Goal: Navigation & Orientation: Find specific page/section

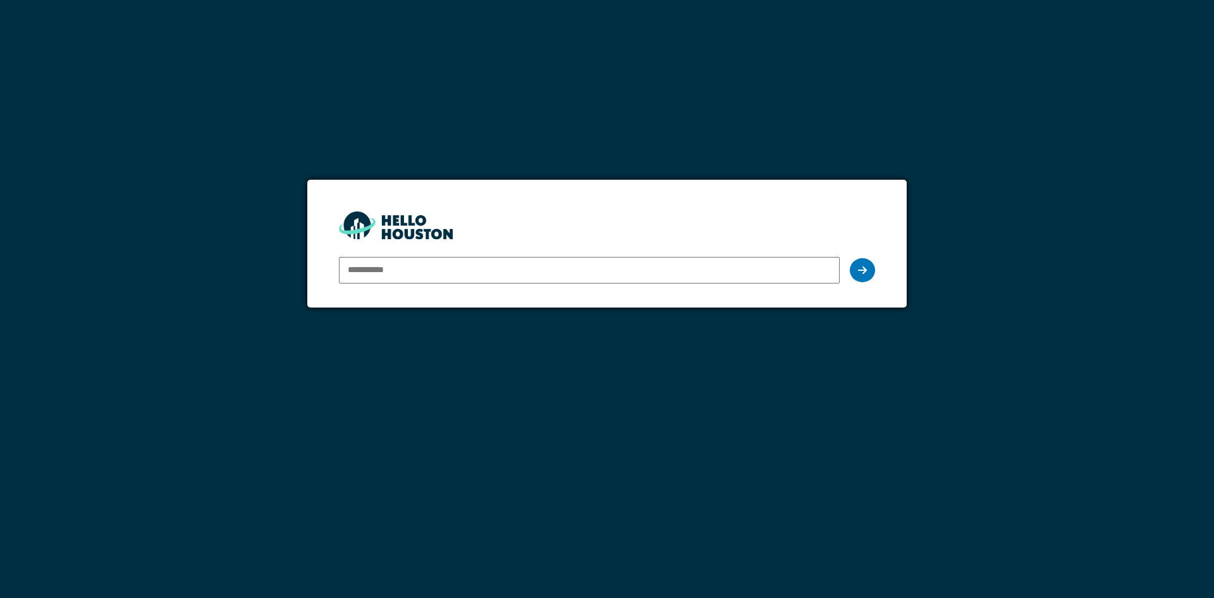
type input "**********"
click at [861, 273] on icon at bounding box center [862, 270] width 9 height 10
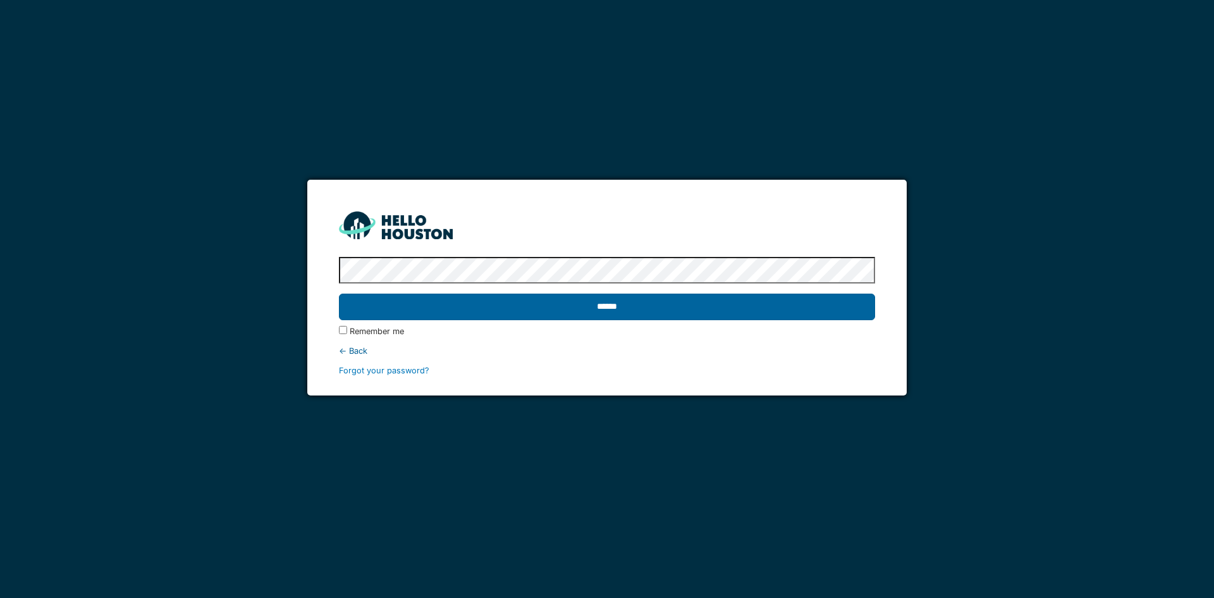
click at [492, 300] on input "******" at bounding box center [607, 306] width 536 height 27
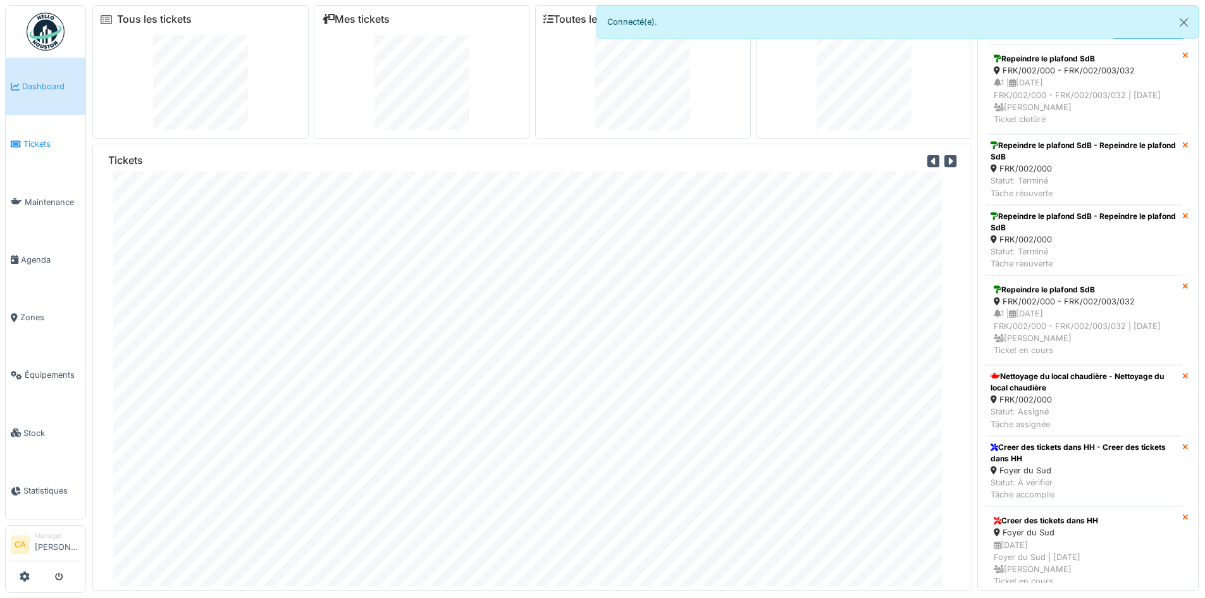
click at [25, 130] on link "Tickets" at bounding box center [46, 144] width 80 height 58
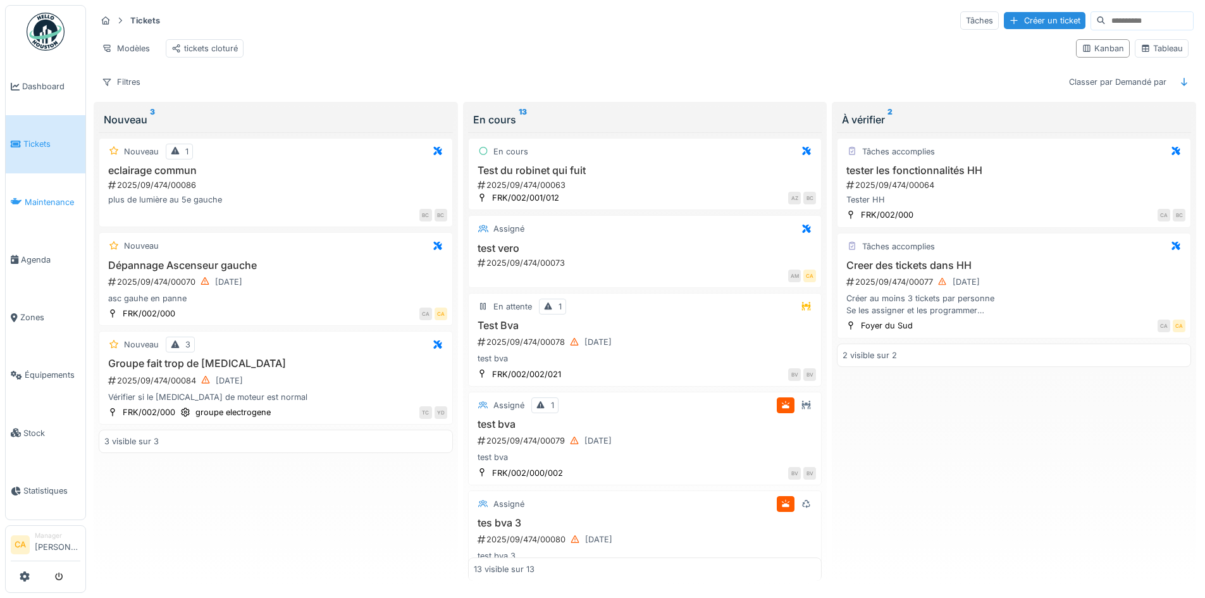
click at [49, 191] on link "Maintenance" at bounding box center [46, 202] width 80 height 58
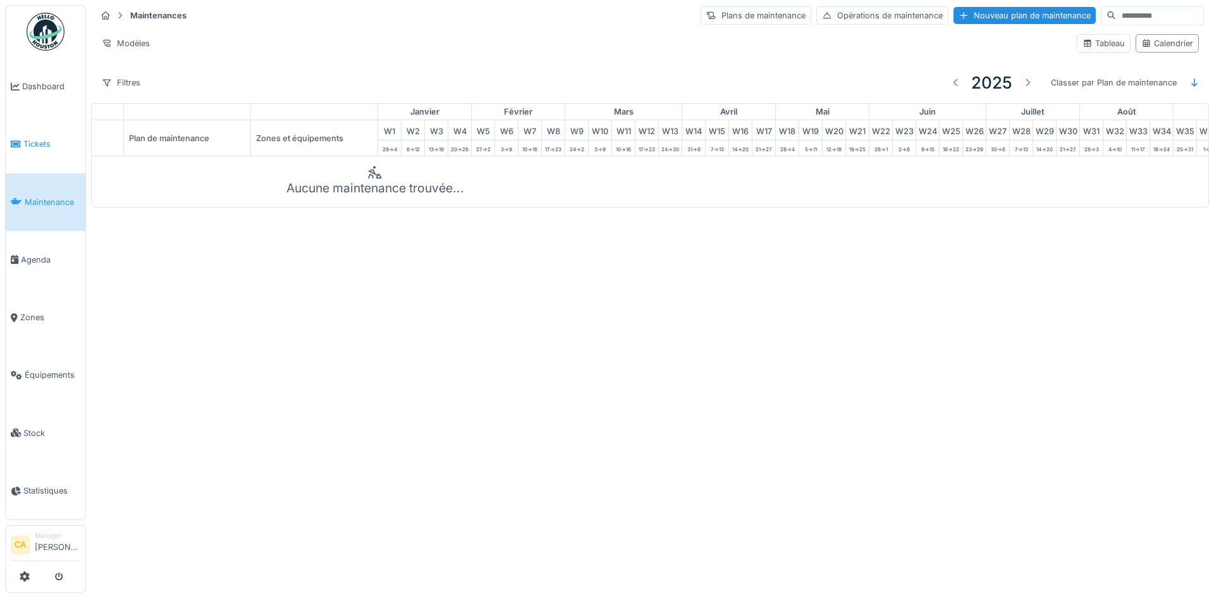
click at [75, 139] on span "Tickets" at bounding box center [51, 144] width 57 height 12
click at [34, 140] on span "Tickets" at bounding box center [51, 144] width 57 height 12
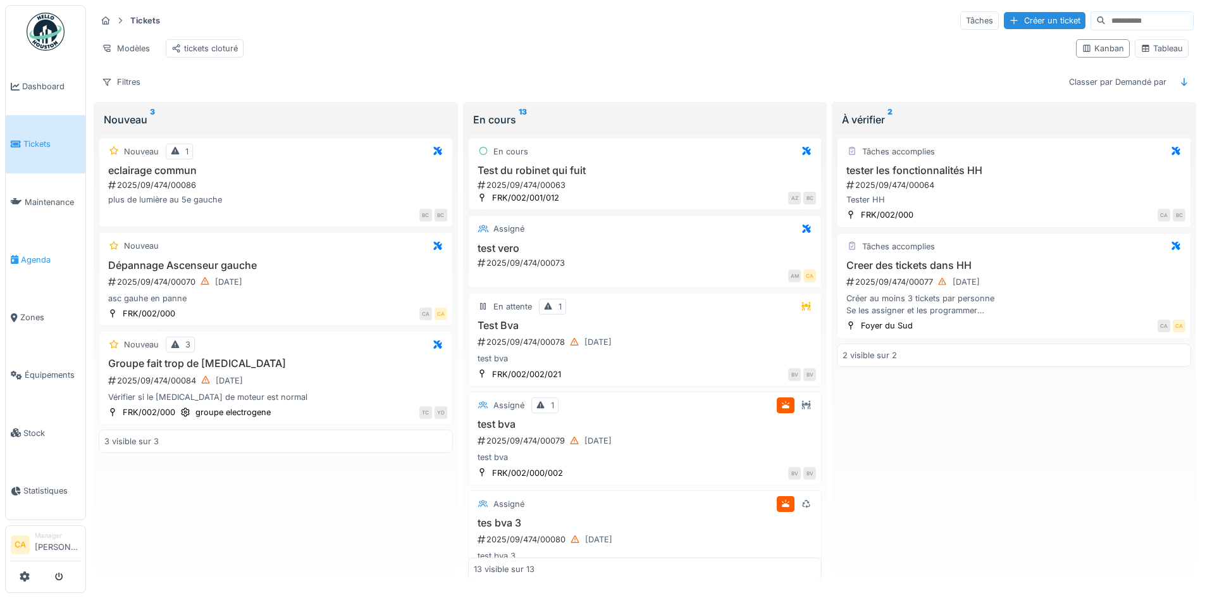
click at [20, 257] on li "Agenda" at bounding box center [46, 260] width 70 height 12
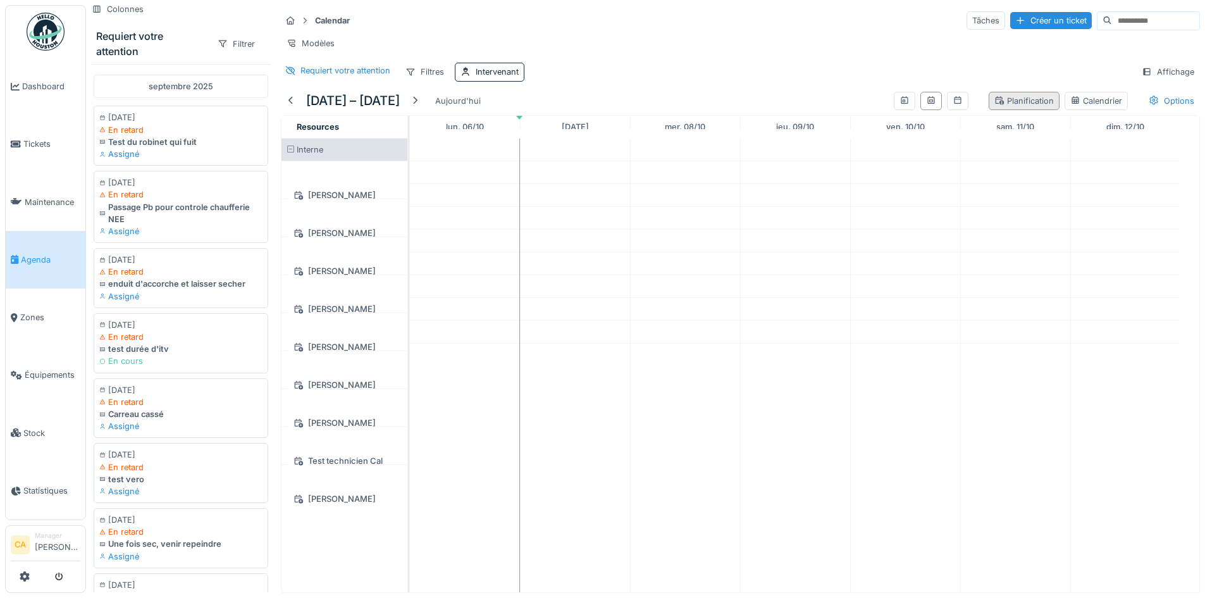
click at [1007, 107] on div "Planification" at bounding box center [1023, 101] width 59 height 12
click at [289, 106] on div at bounding box center [291, 101] width 10 height 12
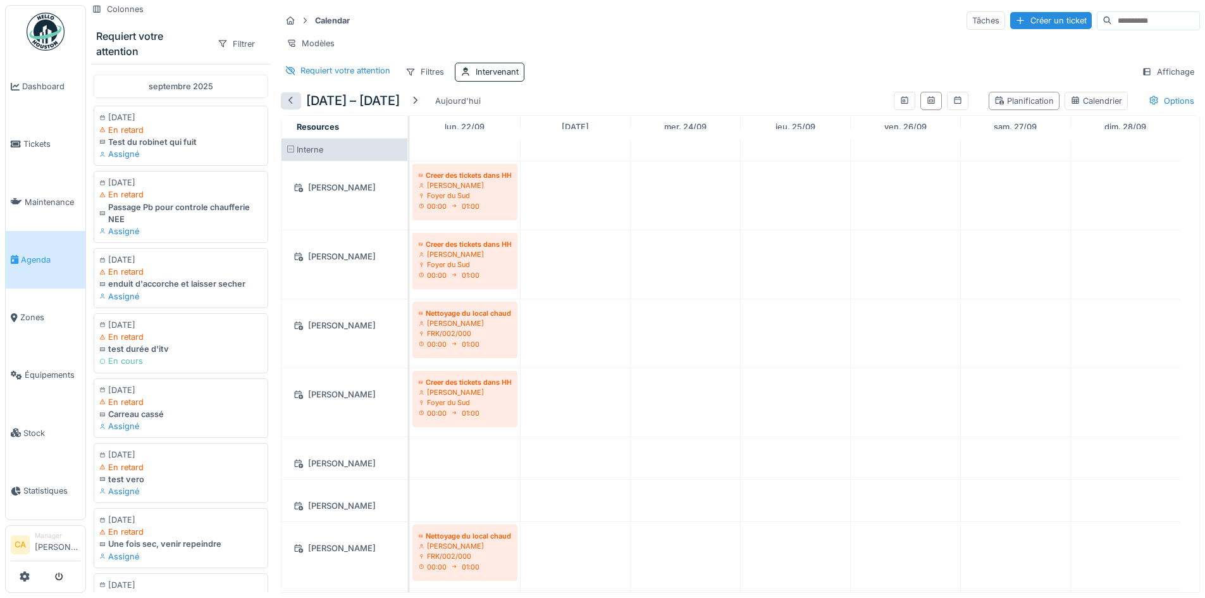
click at [289, 106] on div at bounding box center [291, 101] width 10 height 12
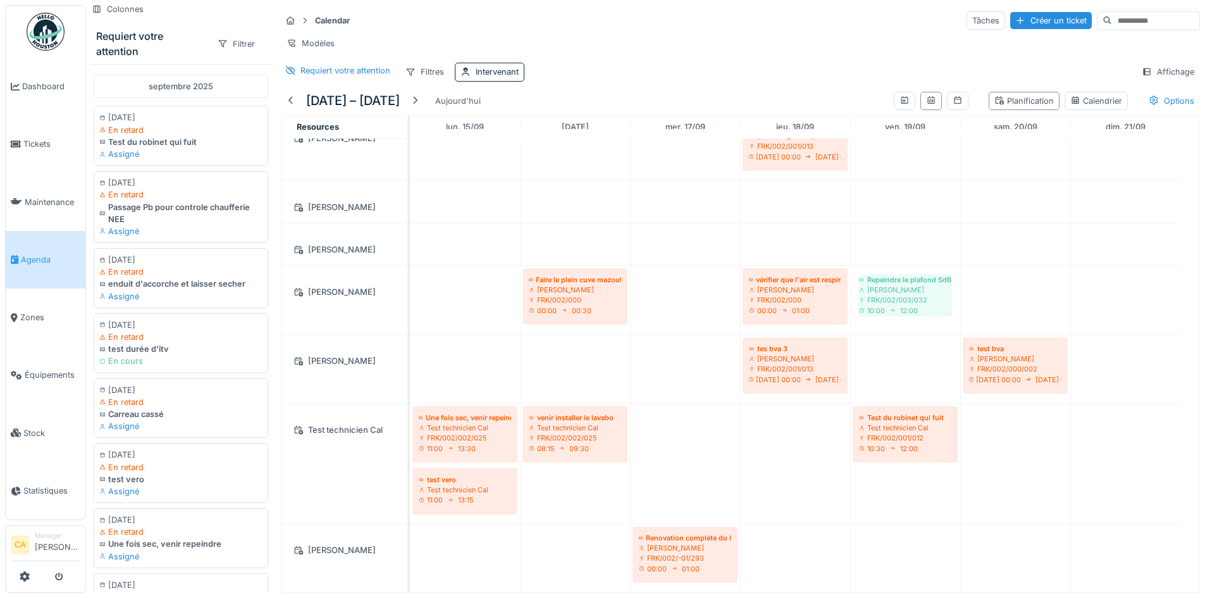
scroll to position [216, 0]
click at [467, 76] on div at bounding box center [465, 72] width 10 height 12
click at [549, 135] on div "Intervenant" at bounding box center [525, 142] width 118 height 14
click at [923, 305] on div "10:00 12:00" at bounding box center [905, 310] width 92 height 10
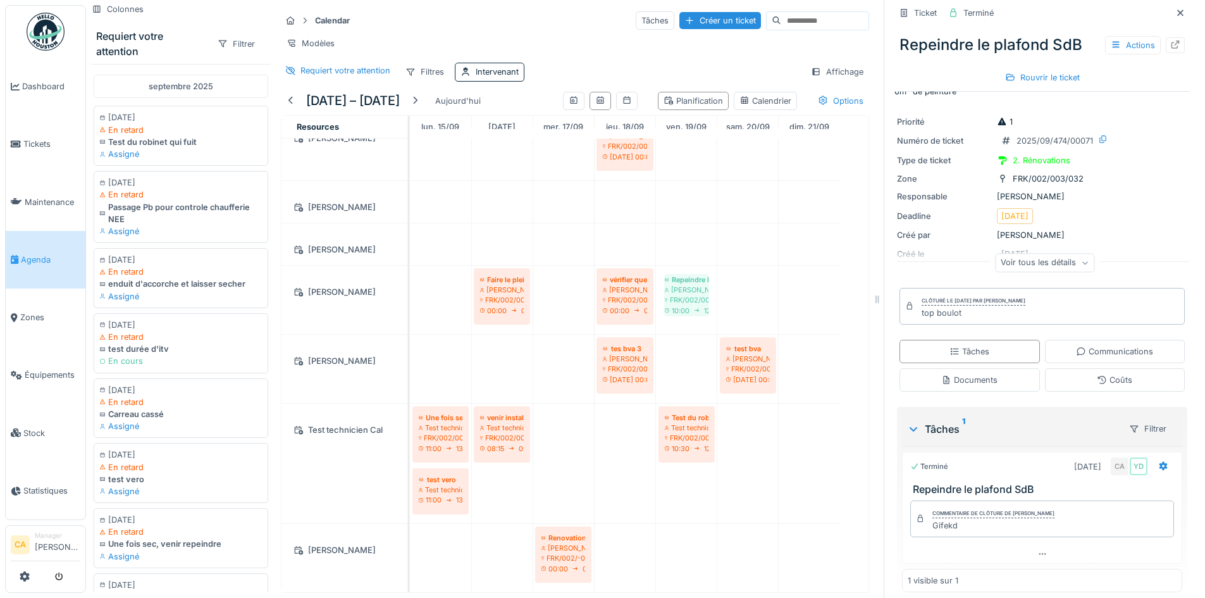
scroll to position [33, 0]
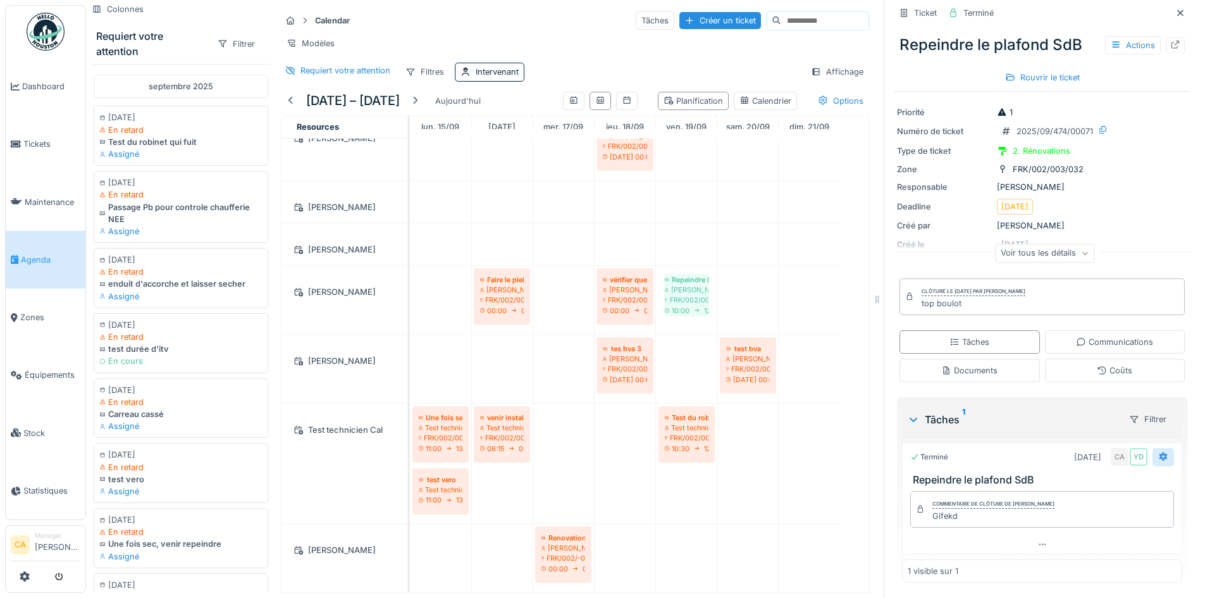
click at [1152, 448] on div at bounding box center [1162, 457] width 21 height 18
click at [980, 450] on div "Terminé 19/09/2025 CA YD" at bounding box center [1042, 457] width 264 height 18
click at [1105, 36] on div "Actions" at bounding box center [1133, 45] width 56 height 18
click at [1103, 235] on div "Voir tous les détails" at bounding box center [1044, 255] width 295 height 40
click at [420, 105] on div at bounding box center [415, 101] width 10 height 12
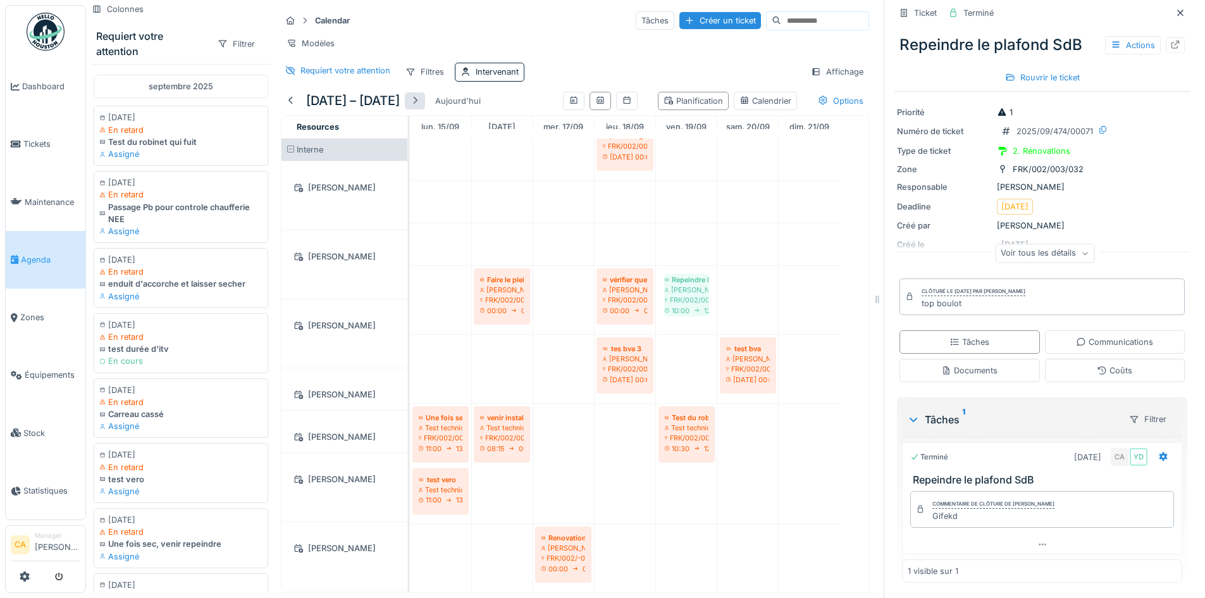
scroll to position [0, 0]
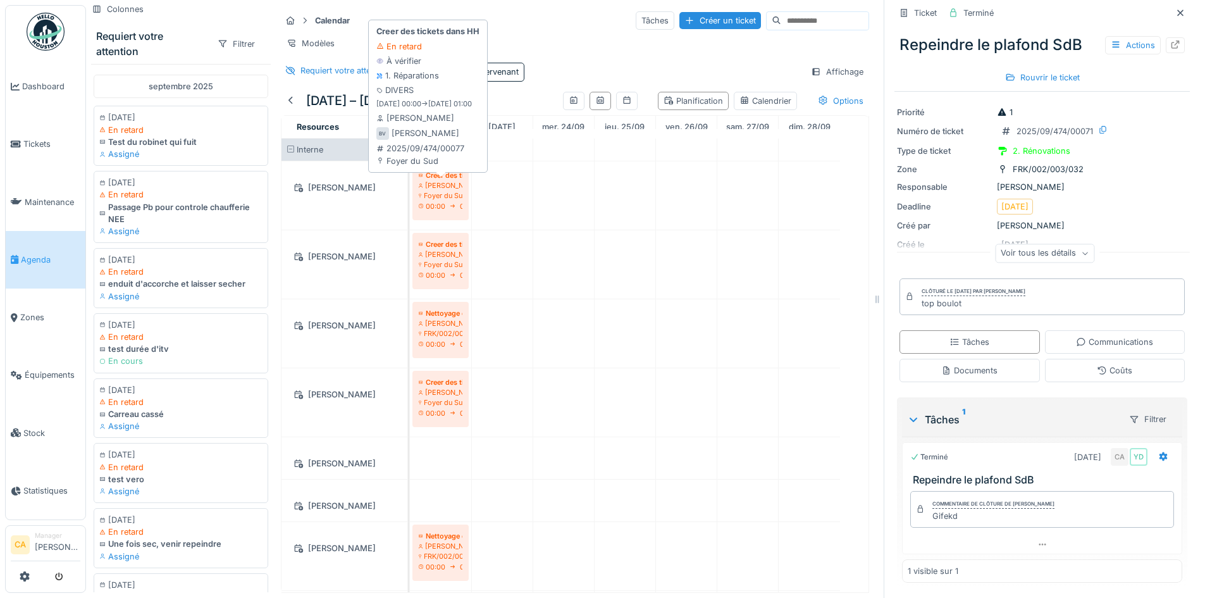
click at [433, 196] on div "Foyer du Sud" at bounding box center [441, 195] width 44 height 10
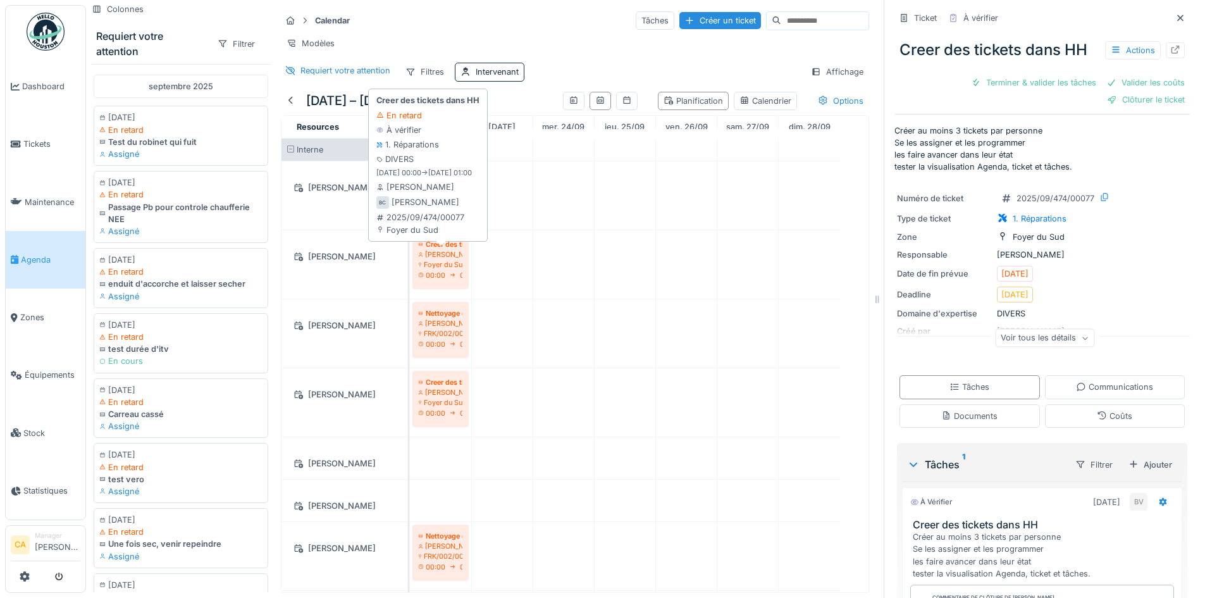
click at [440, 252] on div "Bernard Chaval" at bounding box center [441, 254] width 44 height 10
click at [436, 269] on div "Foyer du Sud" at bounding box center [441, 264] width 44 height 10
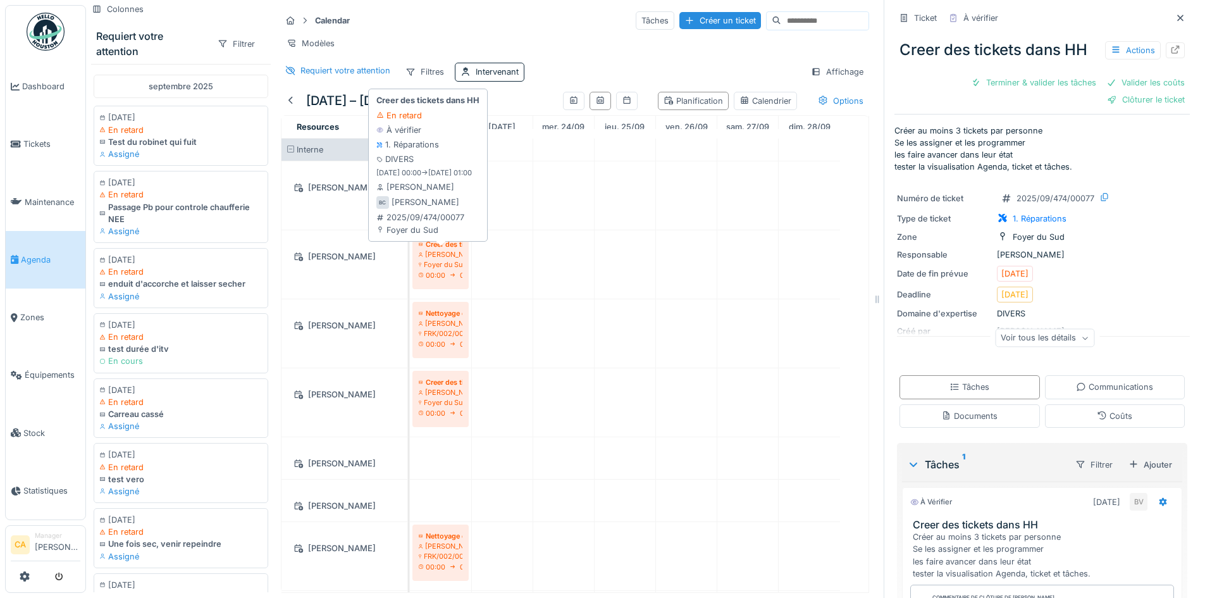
click at [436, 269] on div "Foyer du Sud" at bounding box center [441, 264] width 44 height 10
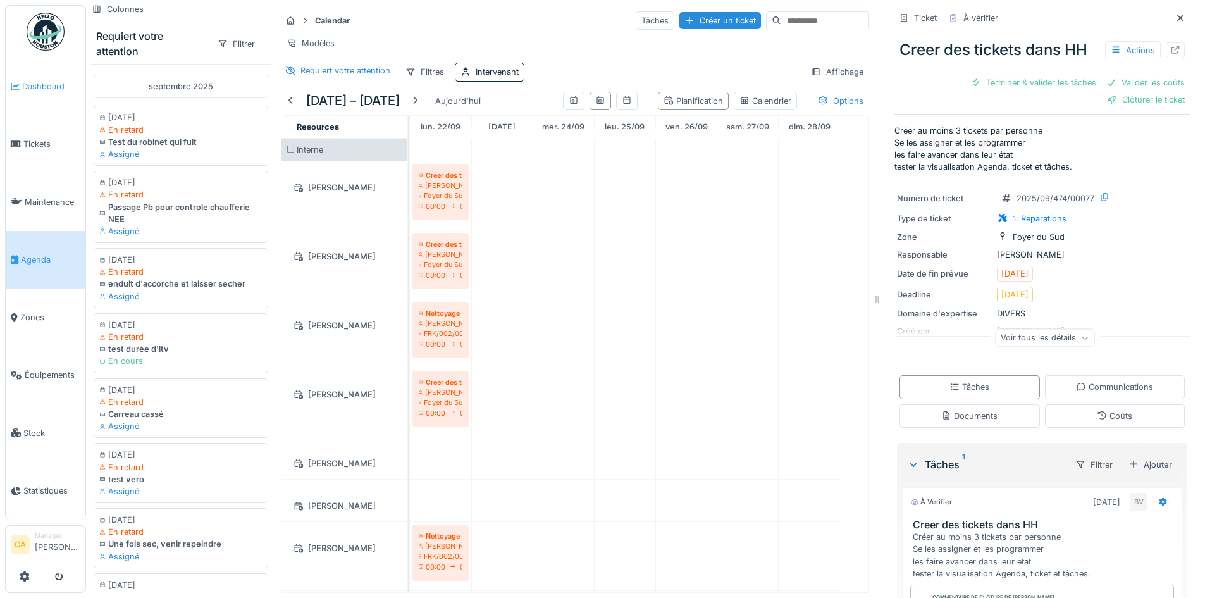
click at [34, 90] on span "Dashboard" at bounding box center [51, 86] width 58 height 12
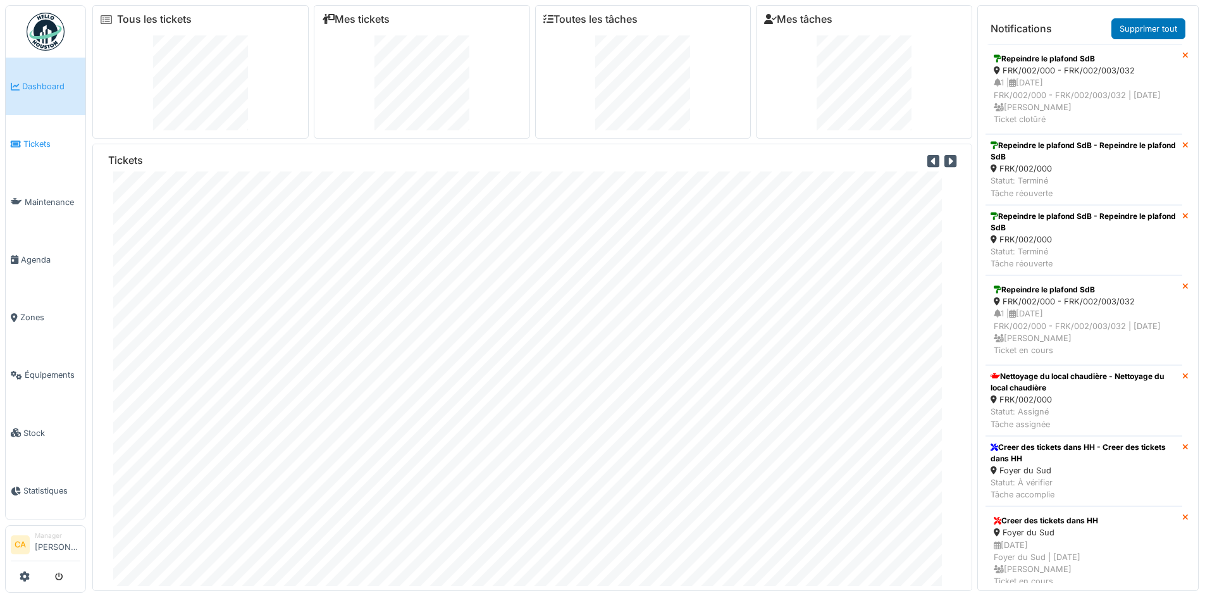
click at [32, 145] on span "Tickets" at bounding box center [51, 144] width 57 height 12
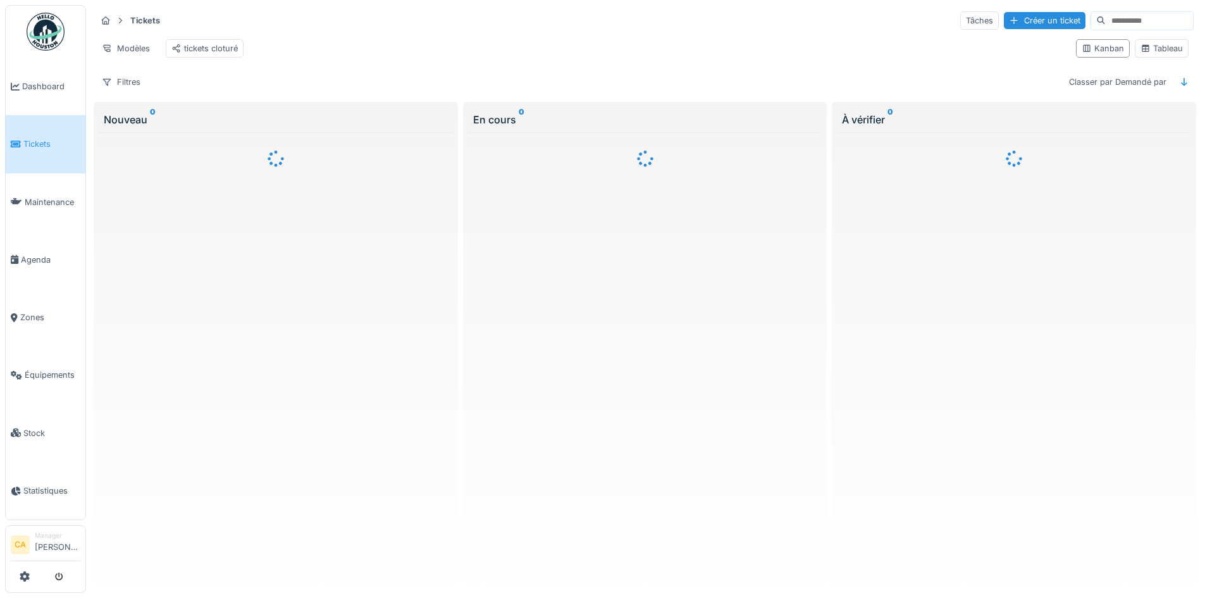
click at [630, 87] on div "Filtres Classer par Demandé par" at bounding box center [644, 82] width 1097 height 18
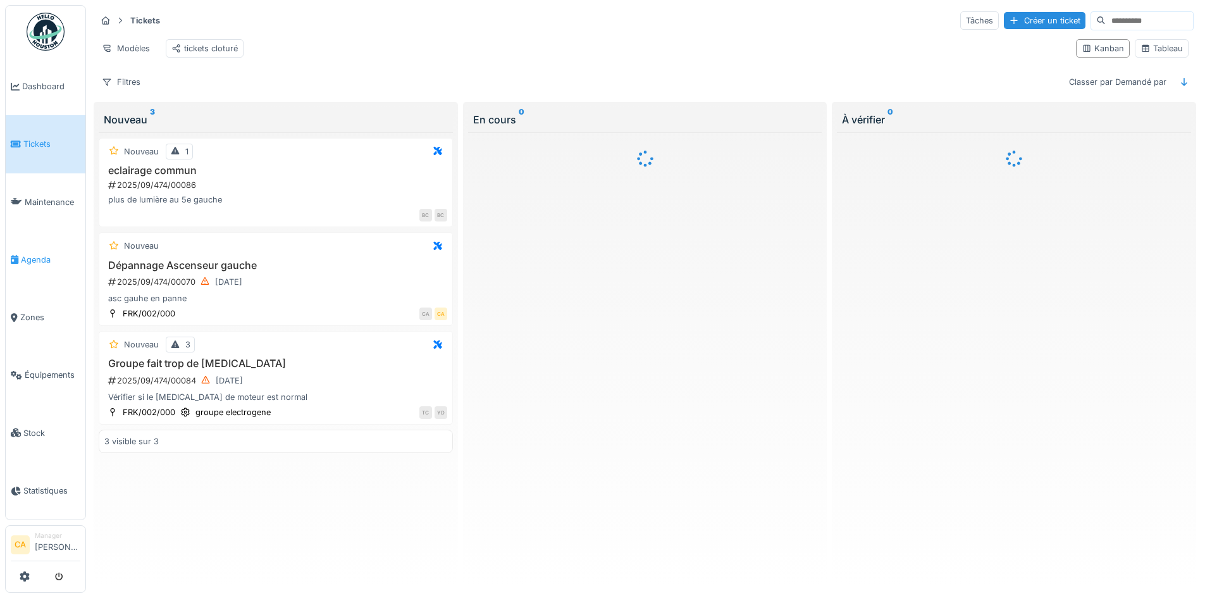
click at [54, 256] on span "Agenda" at bounding box center [50, 260] width 59 height 12
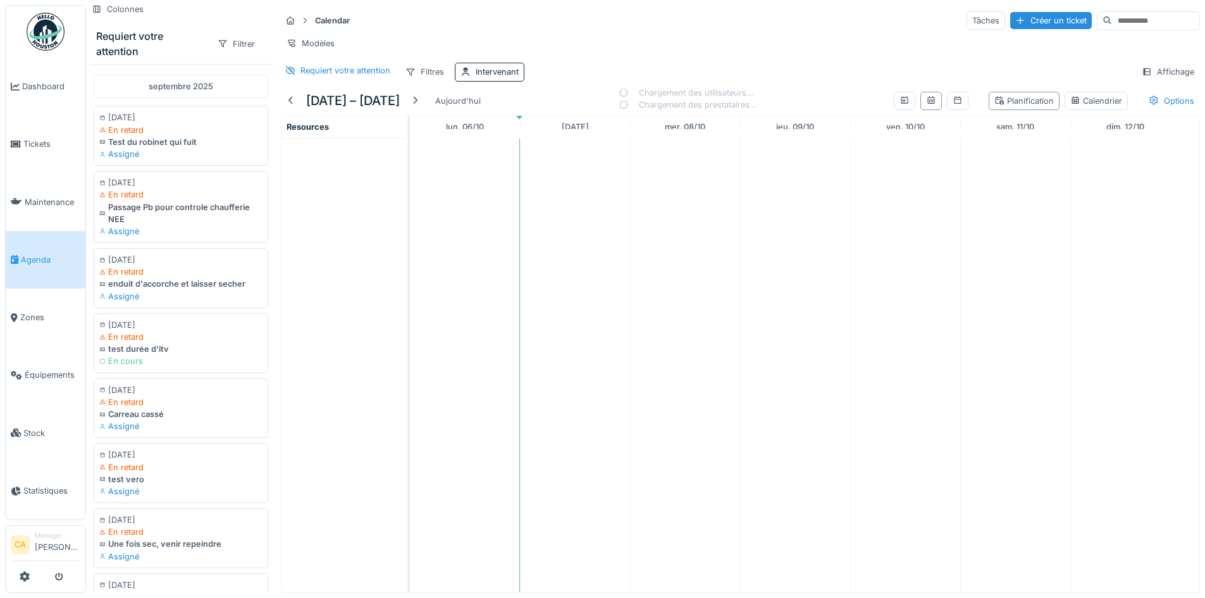
click at [525, 34] on div "Modèles" at bounding box center [740, 43] width 919 height 18
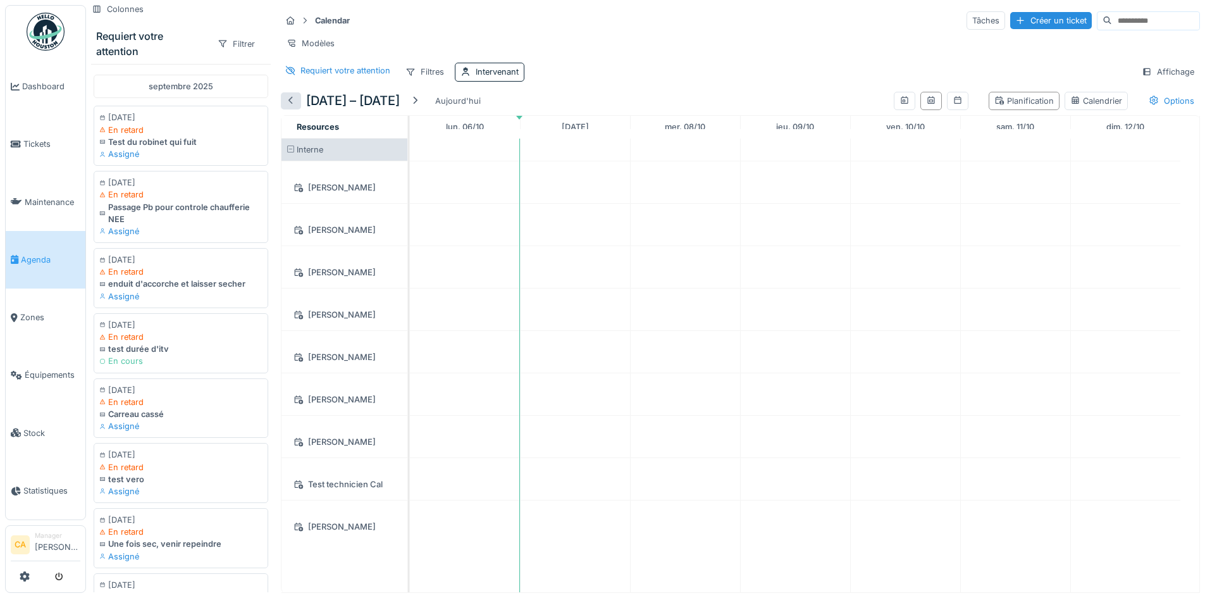
click at [298, 109] on div at bounding box center [291, 100] width 20 height 17
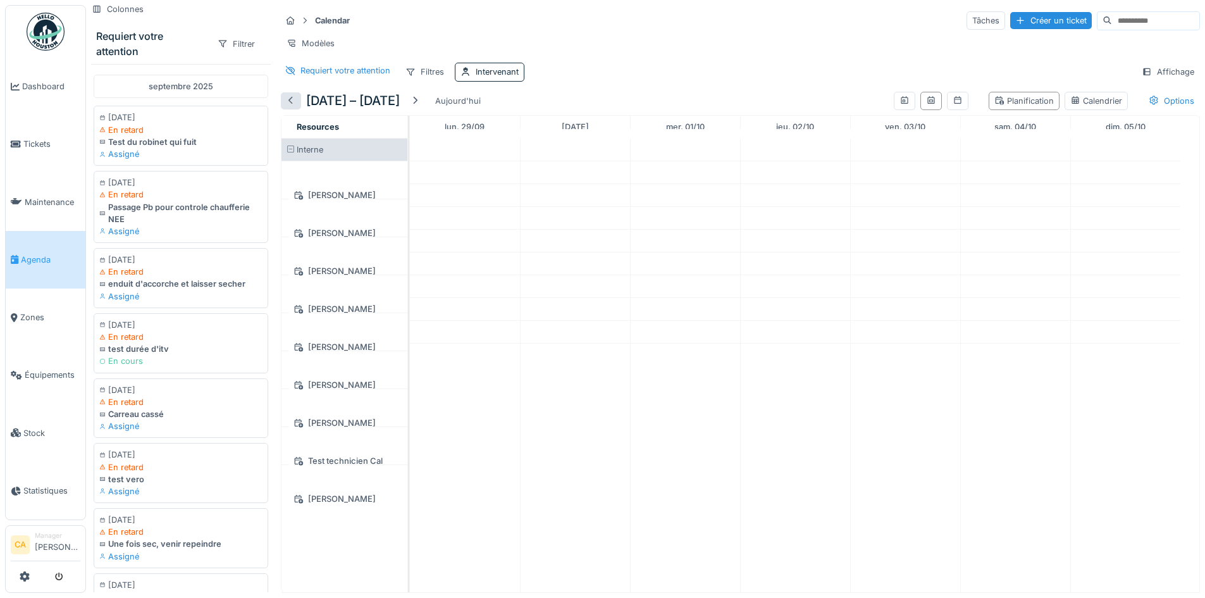
click at [299, 104] on div at bounding box center [291, 100] width 20 height 17
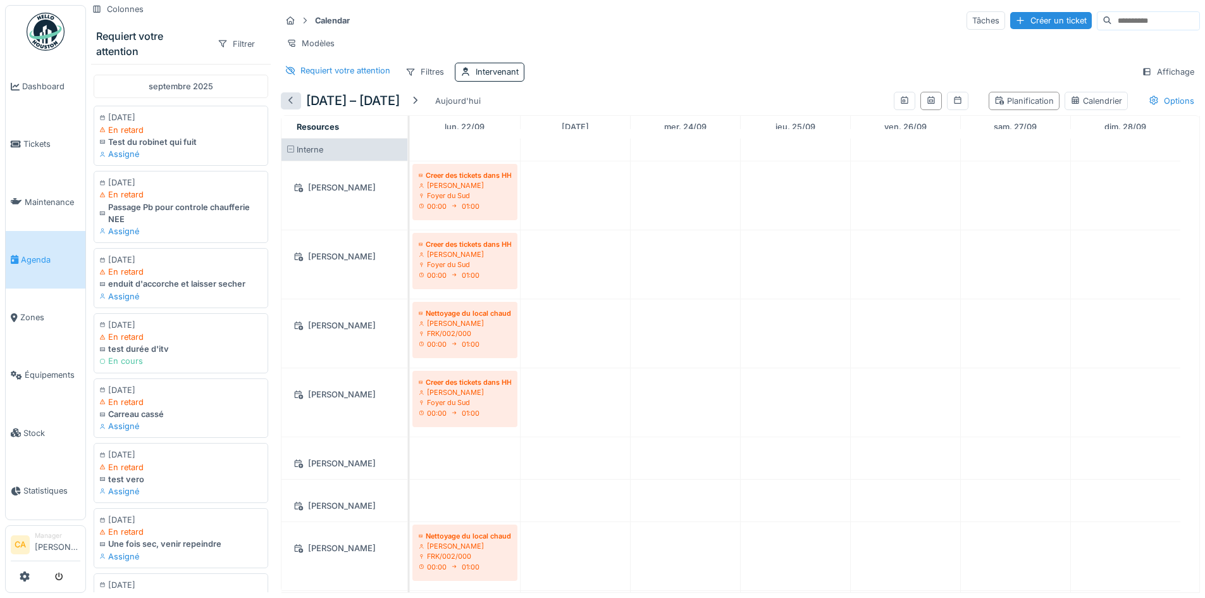
click at [299, 104] on div at bounding box center [291, 100] width 20 height 17
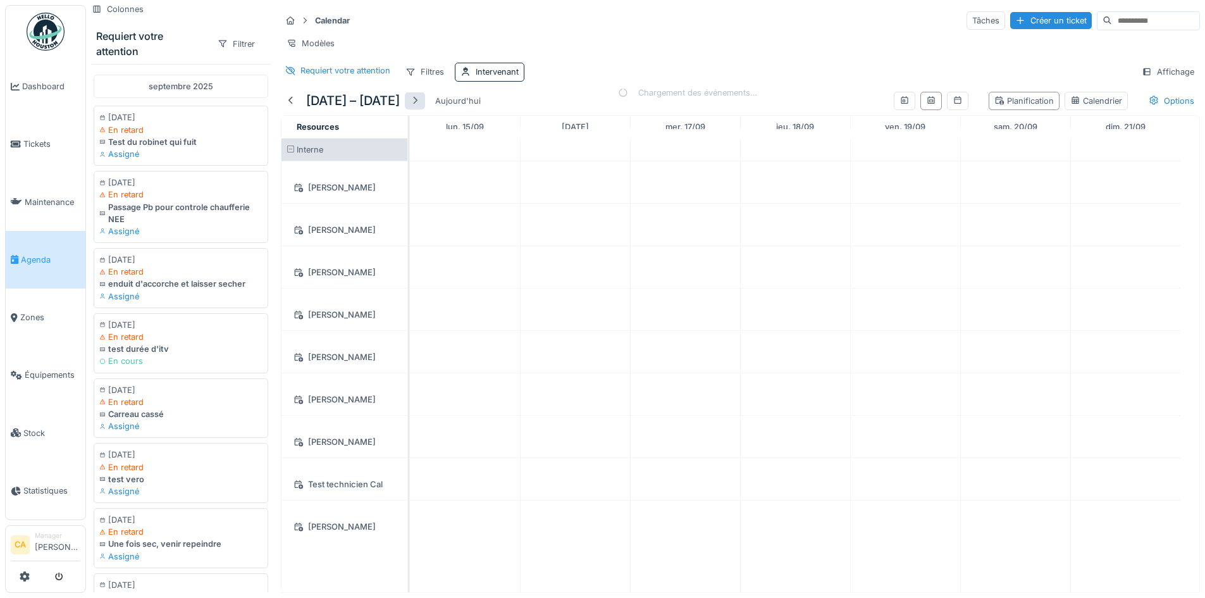
click at [420, 106] on div at bounding box center [415, 101] width 10 height 12
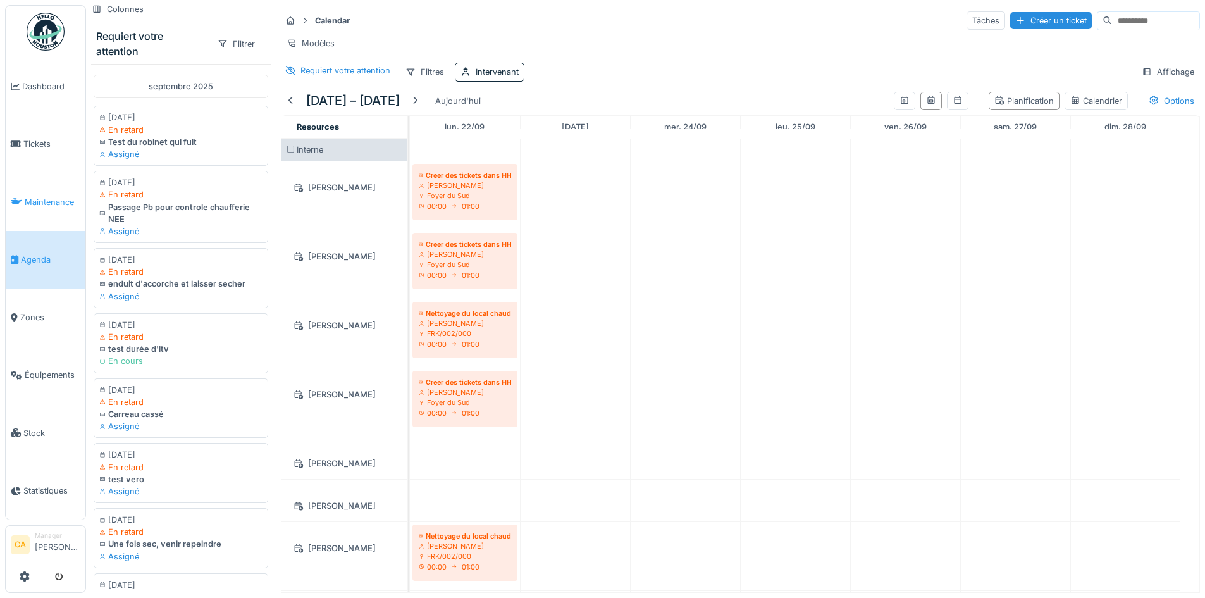
click at [49, 197] on span "Maintenance" at bounding box center [53, 202] width 56 height 12
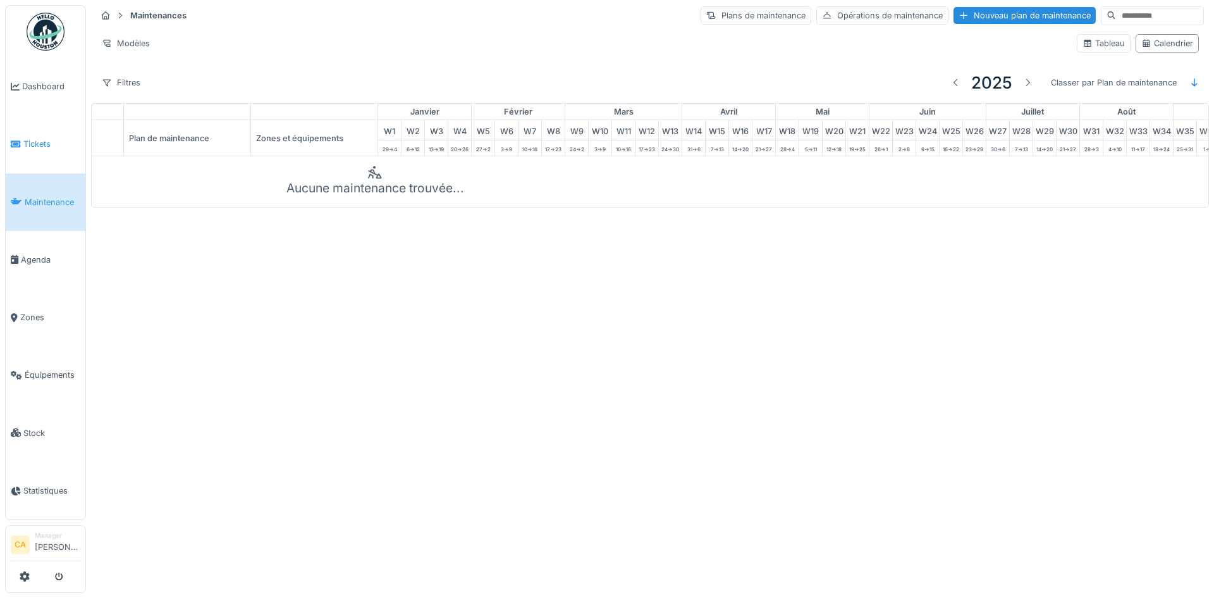
click at [40, 159] on link "Tickets" at bounding box center [46, 144] width 80 height 58
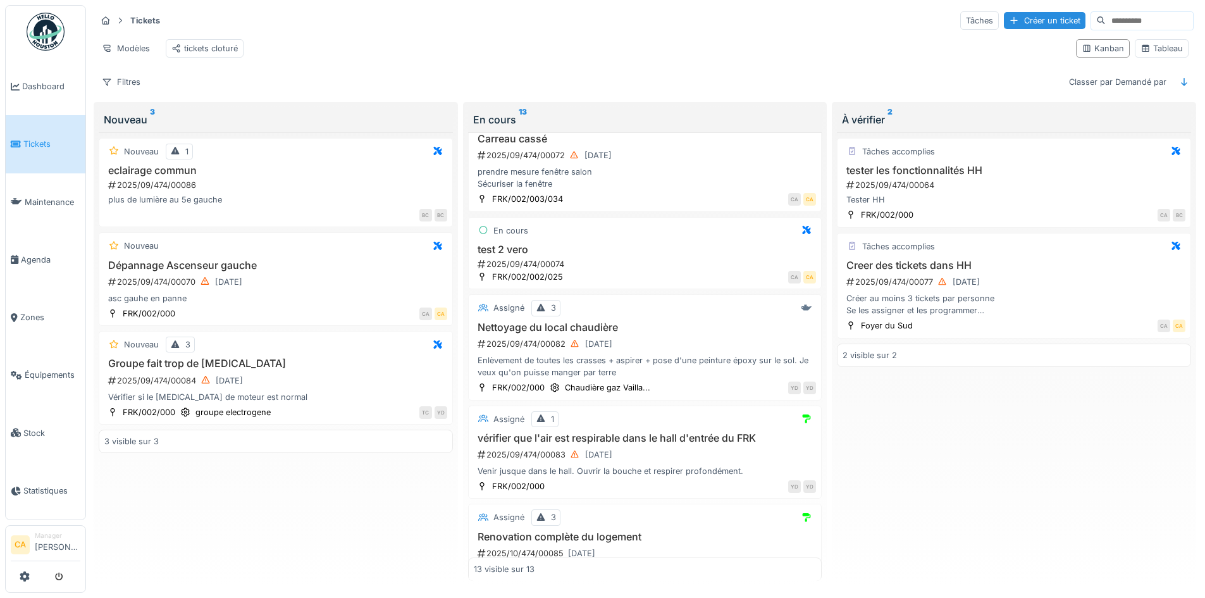
scroll to position [818, 0]
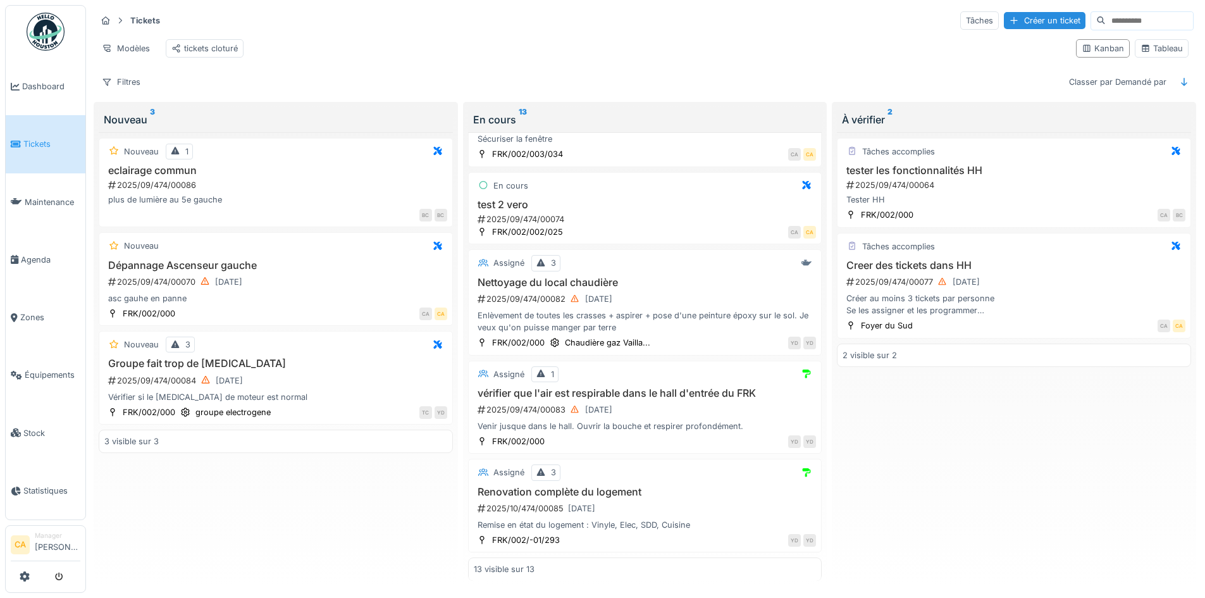
click at [969, 458] on div "Tâches accomplies tester les fonctionnalités HH 2025/09/474/00064 Tester HH FRK…" at bounding box center [1014, 356] width 354 height 449
click at [1084, 290] on div "2025/09/474/00077 22/09/2025" at bounding box center [1015, 282] width 340 height 16
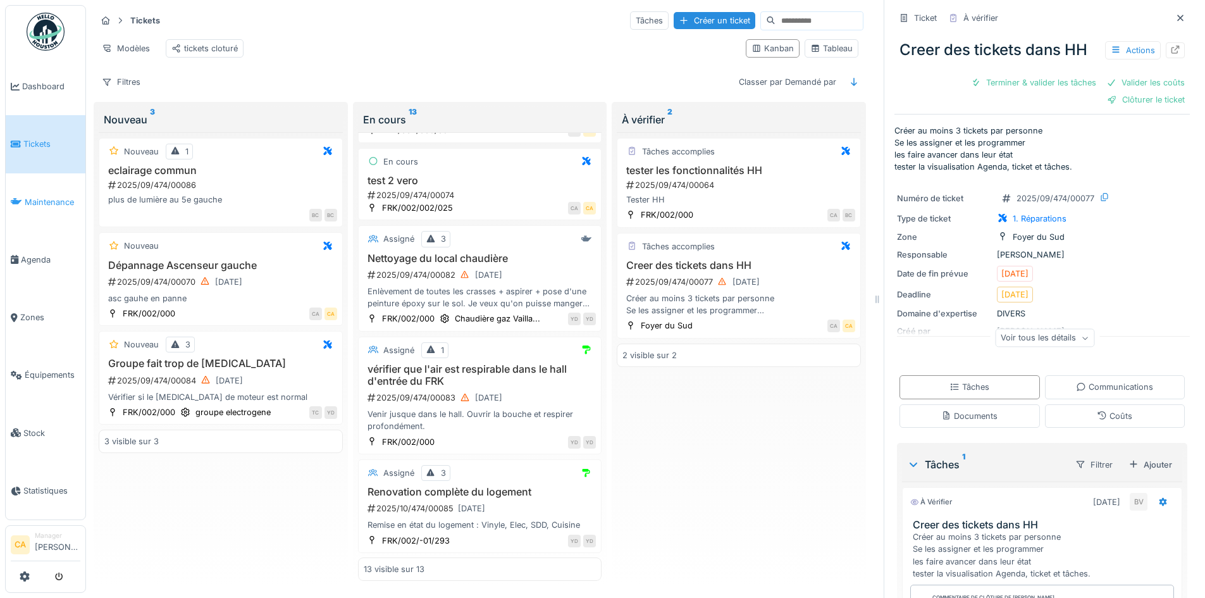
click at [70, 199] on span "Maintenance" at bounding box center [53, 202] width 56 height 12
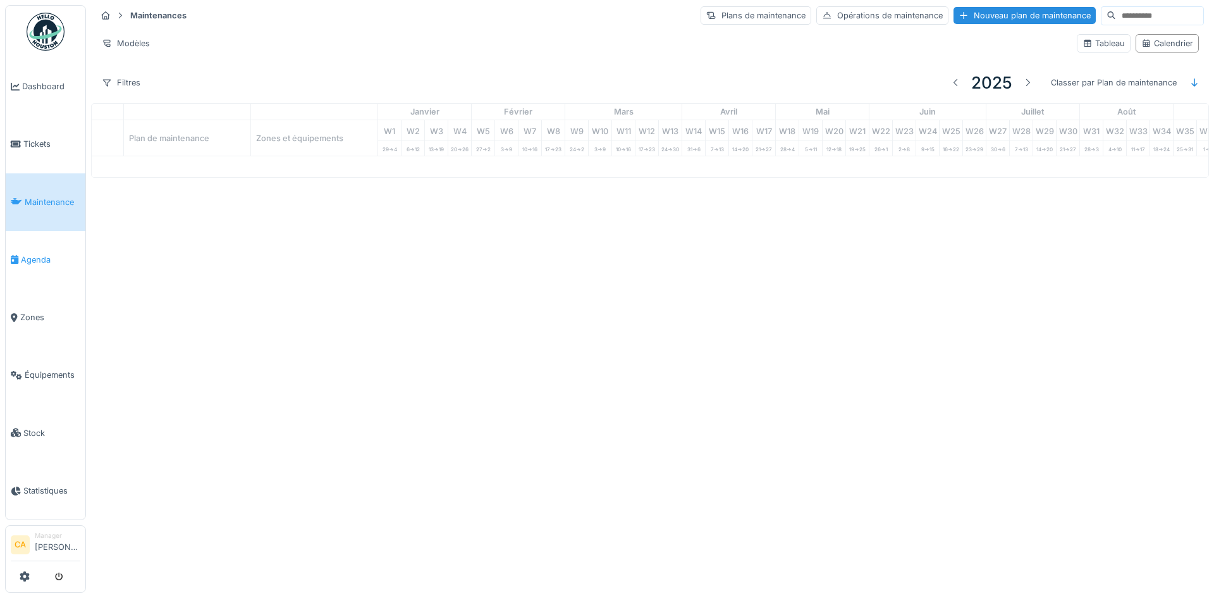
click at [51, 254] on span "Agenda" at bounding box center [50, 260] width 59 height 12
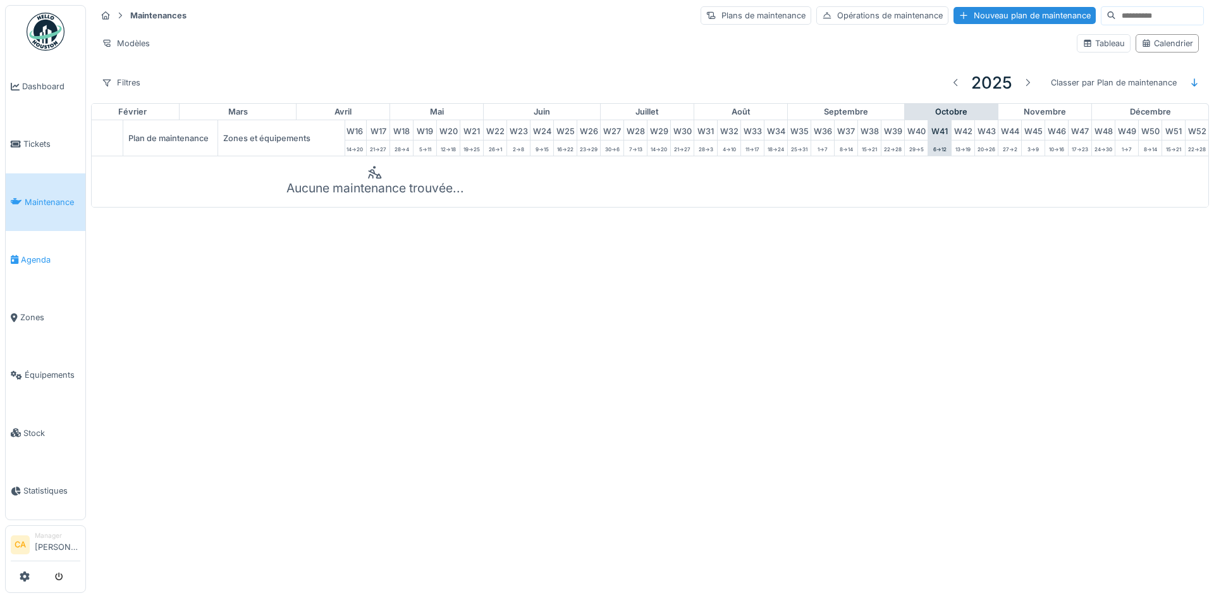
scroll to position [0, 414]
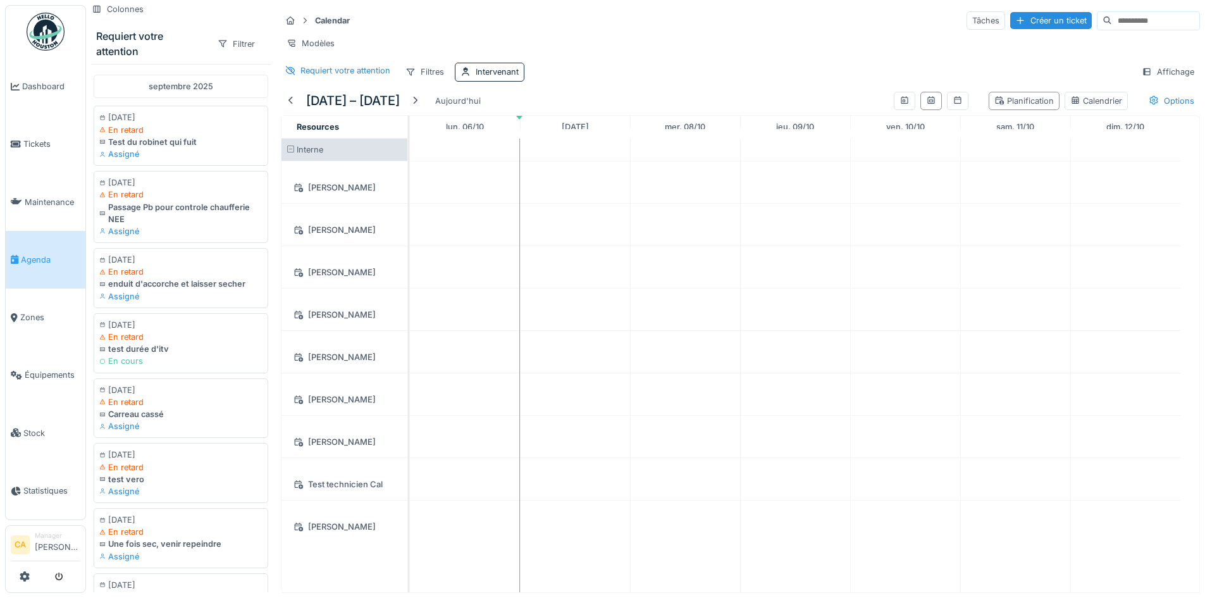
drag, startPoint x: 48, startPoint y: 261, endPoint x: 490, endPoint y: 34, distance: 496.9
click at [490, 34] on div "Calendar Tâches Créer un ticket Modèles Requiert votre attention Filtres Interv…" at bounding box center [740, 46] width 929 height 82
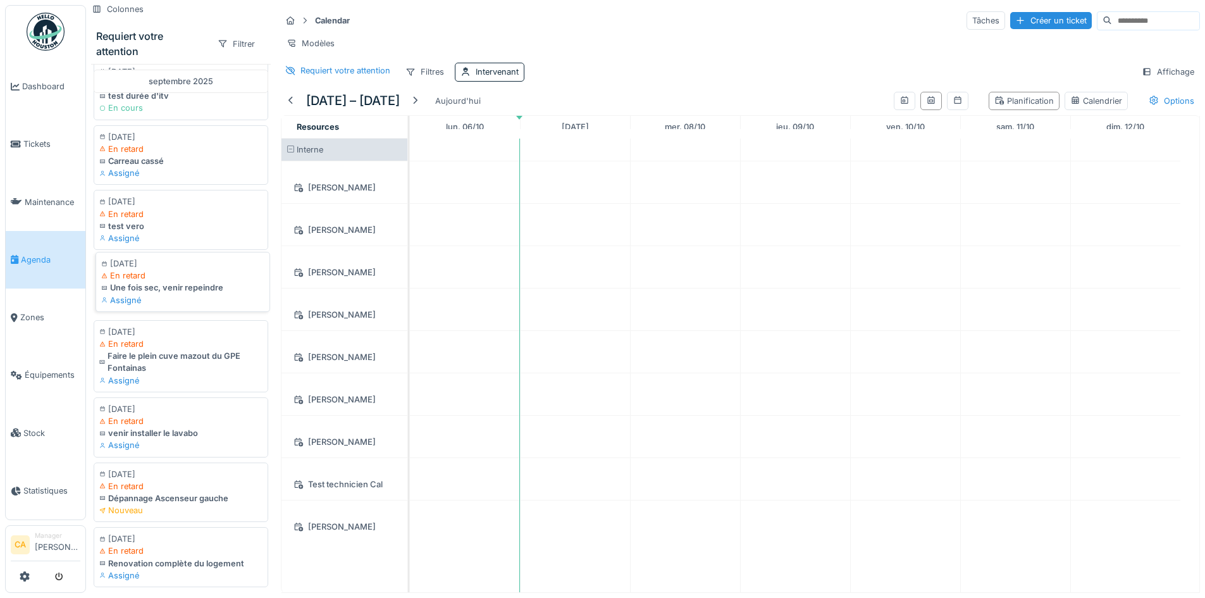
scroll to position [754, 0]
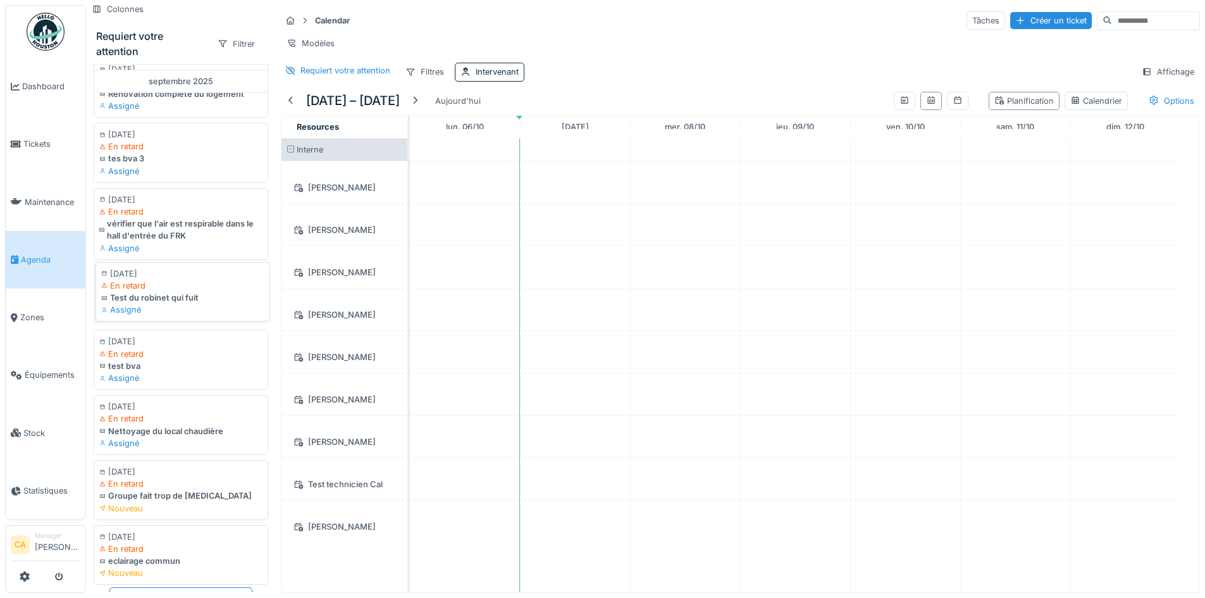
click at [207, 291] on div "Test du robinet qui fuit" at bounding box center [182, 297] width 163 height 12
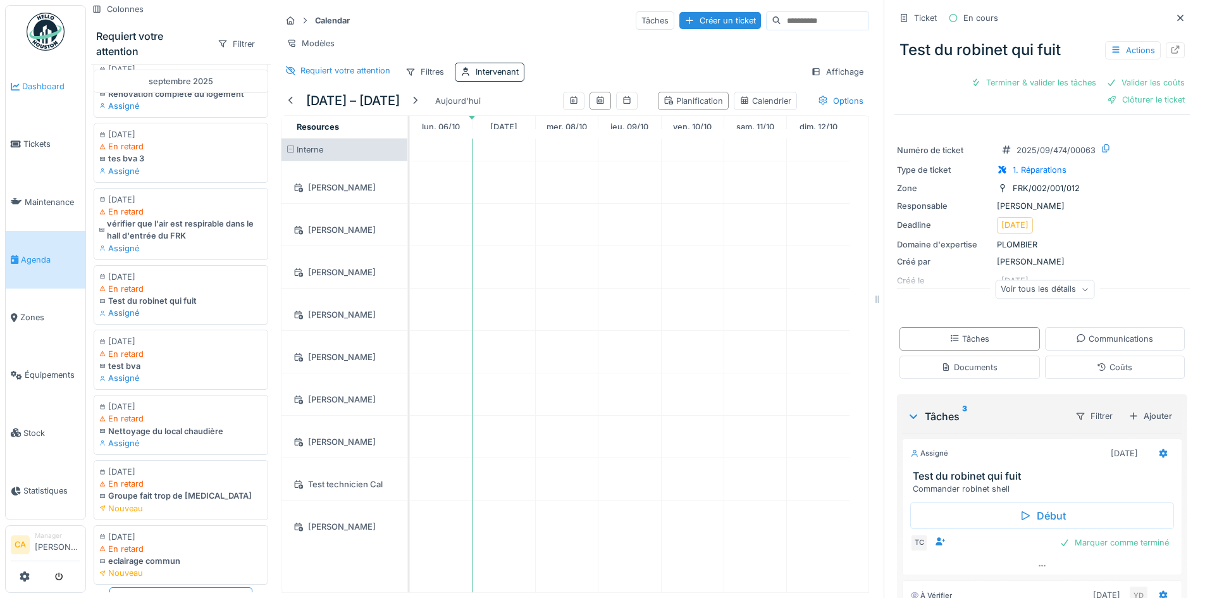
click at [37, 85] on span "Dashboard" at bounding box center [51, 86] width 58 height 12
